Goal: Check status

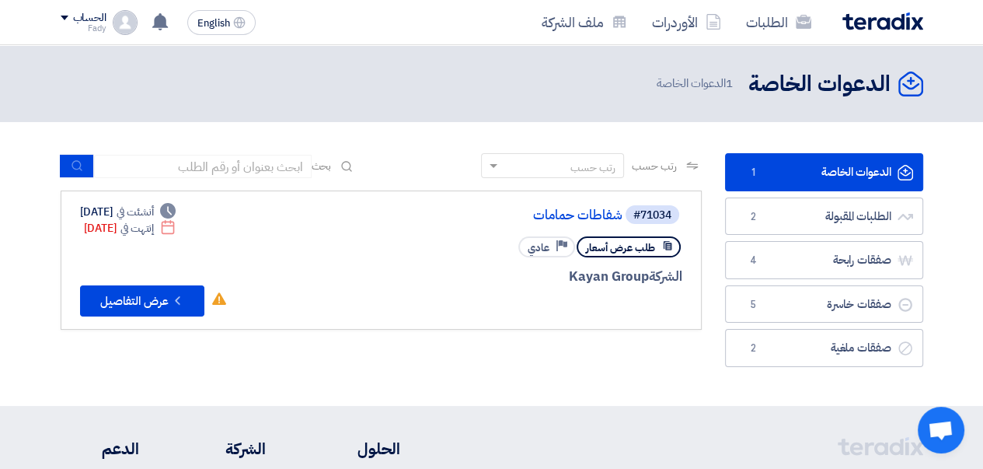
click at [886, 34] on div "الطلبات الأوردرات ملف الشركة" at bounding box center [665, 22] width 518 height 37
click at [152, 16] on icon at bounding box center [160, 21] width 17 height 17
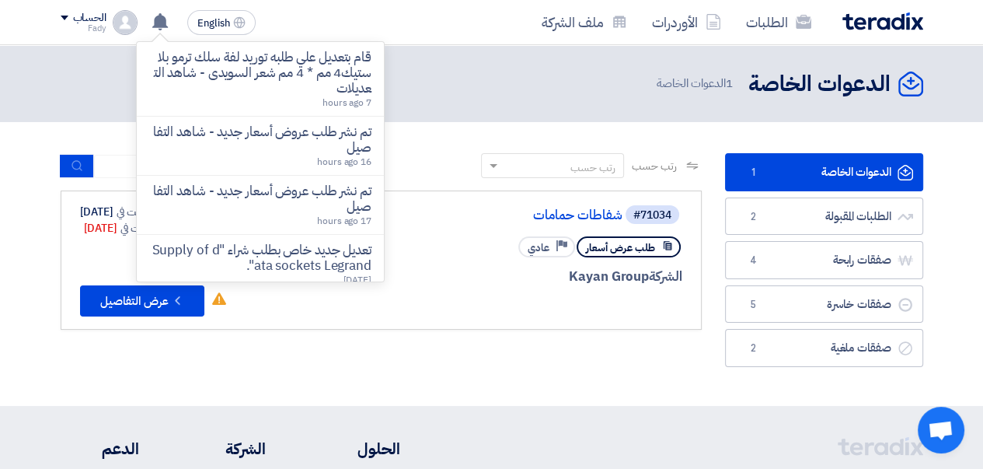
click at [222, 89] on p "قام بتعديل علي طلبه توريد لفة سلك ترمو بلاستيك4 مم * 4 مم شعر السويدى - شاهد ال…" at bounding box center [260, 73] width 222 height 47
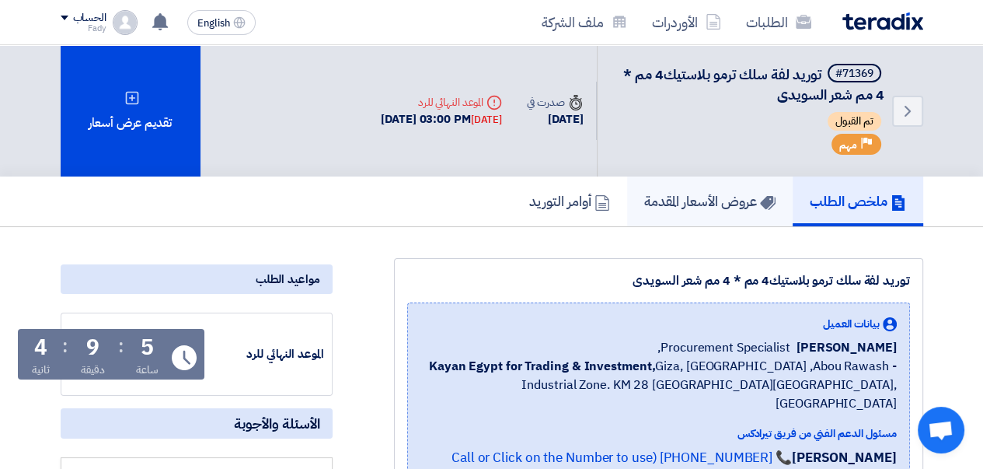
click at [668, 198] on h5 "عروض الأسعار المقدمة" at bounding box center [710, 201] width 131 height 18
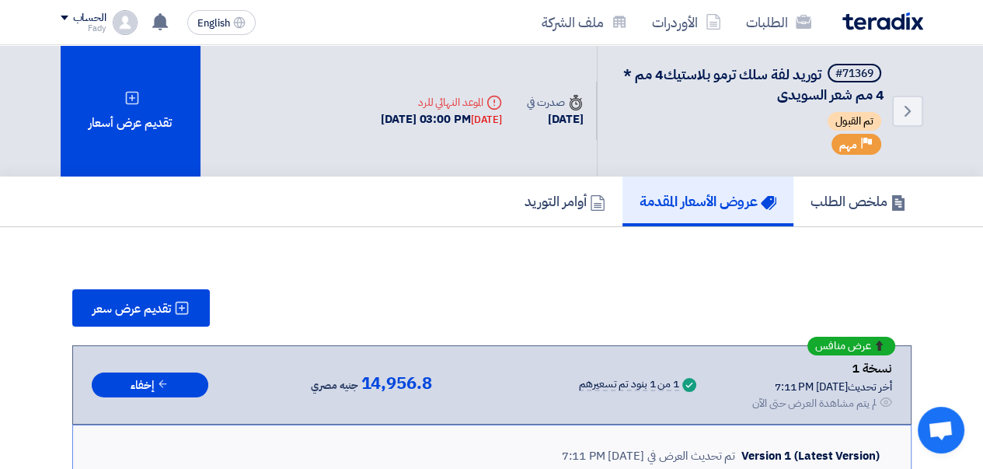
click at [875, 16] on img at bounding box center [883, 21] width 81 height 18
